Goal: Task Accomplishment & Management: Manage account settings

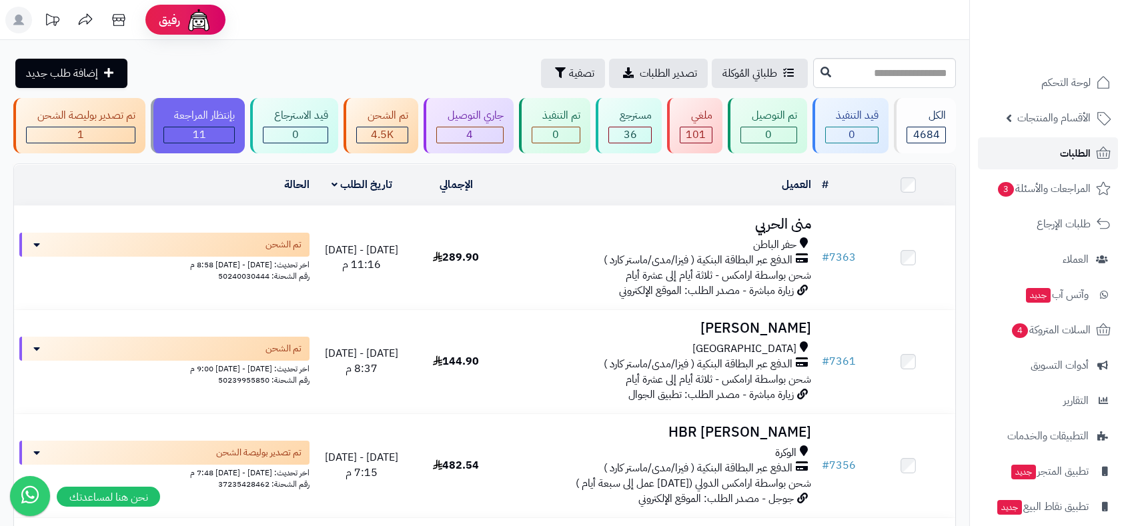
click at [1070, 157] on span "الطلبات" at bounding box center [1075, 153] width 31 height 19
